Goal: Obtain resource: Obtain resource

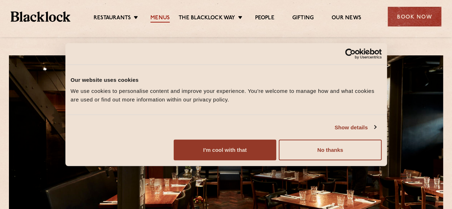
click at [155, 18] on link "Menus" at bounding box center [159, 19] width 19 height 8
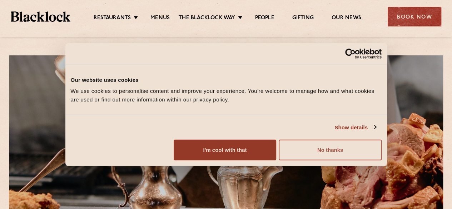
click at [381, 160] on button "No thanks" at bounding box center [330, 150] width 103 height 21
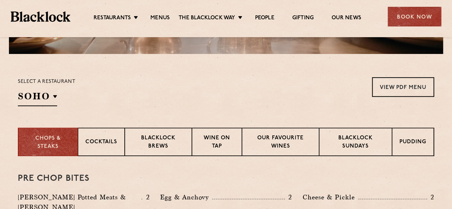
scroll to position [203, 0]
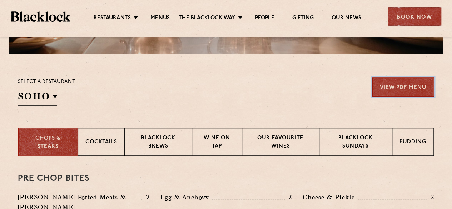
click at [399, 85] on link "View PDF Menu" at bounding box center [403, 87] width 62 height 20
